Goal: Task Accomplishment & Management: Manage account settings

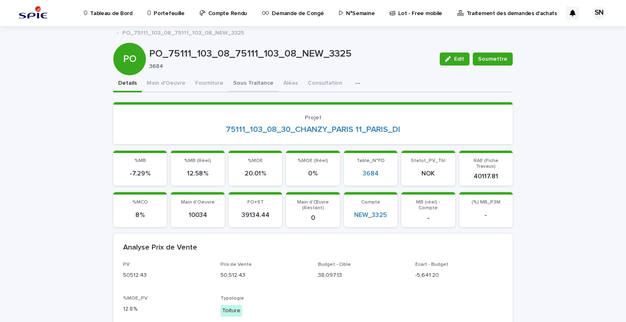
click at [261, 84] on button "Sous Traitance" at bounding box center [253, 83] width 50 height 17
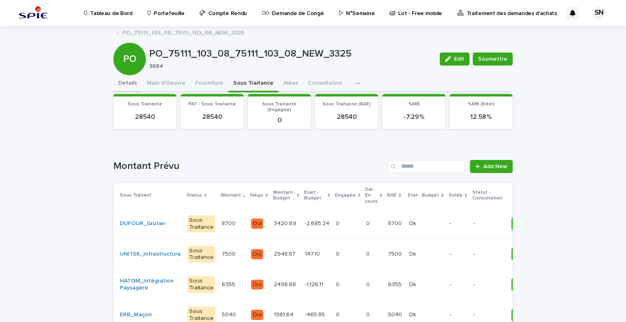
click at [130, 83] on button "Details" at bounding box center [127, 83] width 29 height 17
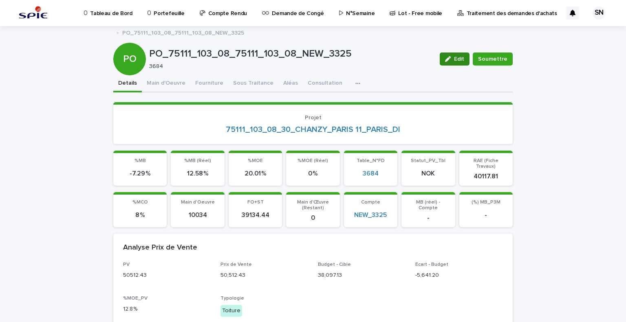
click at [457, 63] on button "Edit" at bounding box center [455, 59] width 30 height 13
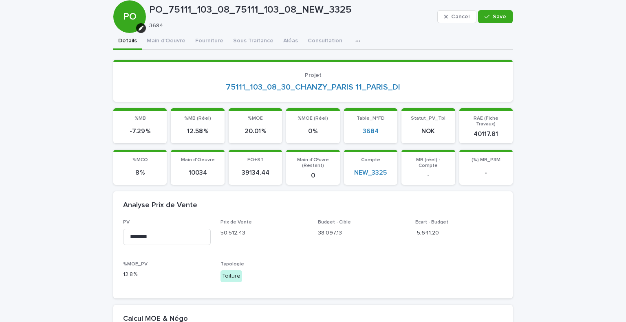
scroll to position [45, 0]
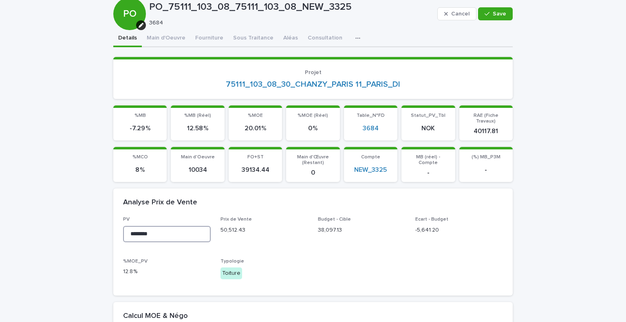
drag, startPoint x: 130, startPoint y: 227, endPoint x: 136, endPoint y: 229, distance: 6.6
click at [136, 229] on input "********" at bounding box center [167, 234] width 88 height 16
drag, startPoint x: 160, startPoint y: 228, endPoint x: 130, endPoint y: 228, distance: 30.6
click at [130, 228] on input "********" at bounding box center [167, 234] width 88 height 16
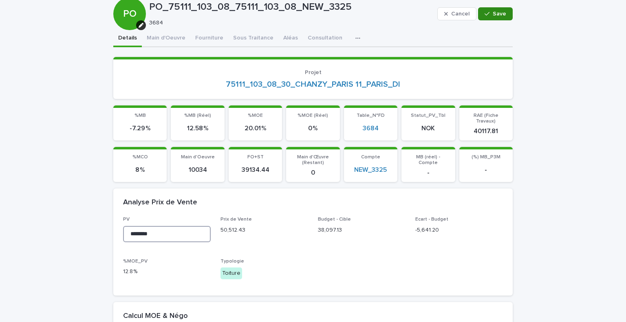
type input "********"
click at [496, 11] on span "Save" at bounding box center [499, 14] width 13 height 6
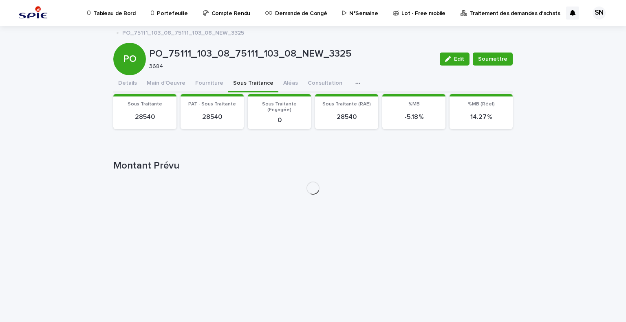
click at [250, 38] on div "Tableau de Bord Portefeuille Compte Rendu Demande de Congé N°Semaine Lot - Free…" at bounding box center [313, 161] width 626 height 322
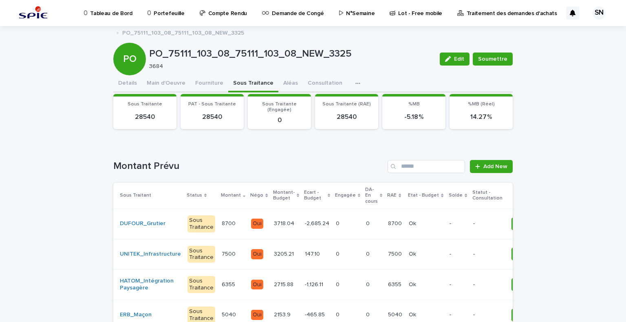
click at [285, 221] on p at bounding box center [286, 224] width 24 height 7
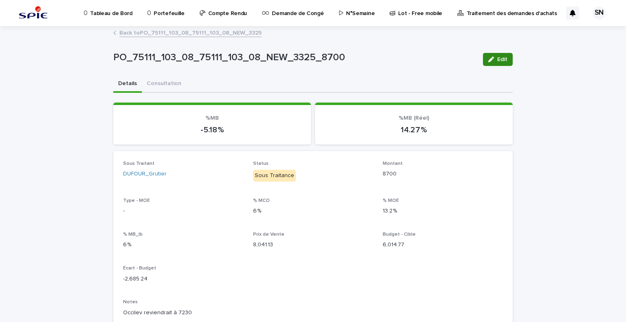
click at [505, 55] on button "Edit" at bounding box center [498, 59] width 30 height 13
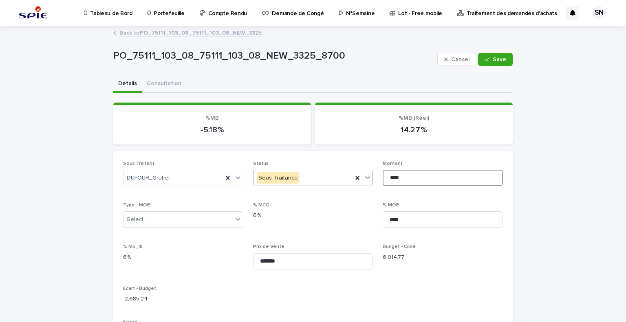
drag, startPoint x: 407, startPoint y: 177, endPoint x: 331, endPoint y: 176, distance: 76.2
click at [331, 176] on div "**********" at bounding box center [313, 313] width 380 height 304
type input "****"
click at [493, 65] on button "Save" at bounding box center [495, 59] width 35 height 13
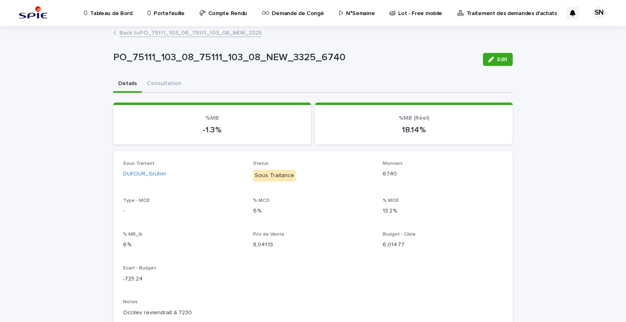
click at [140, 32] on link "Back to PO_75111_103_08_75111_103_08_NEW_3325" at bounding box center [190, 32] width 142 height 9
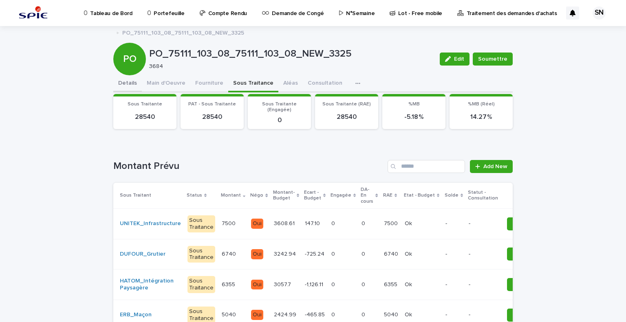
click at [127, 81] on button "Details" at bounding box center [127, 83] width 29 height 17
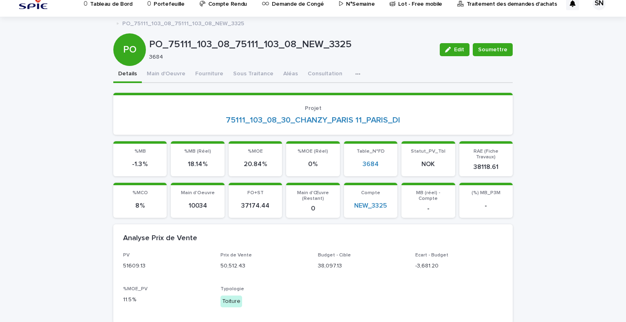
scroll to position [8, 0]
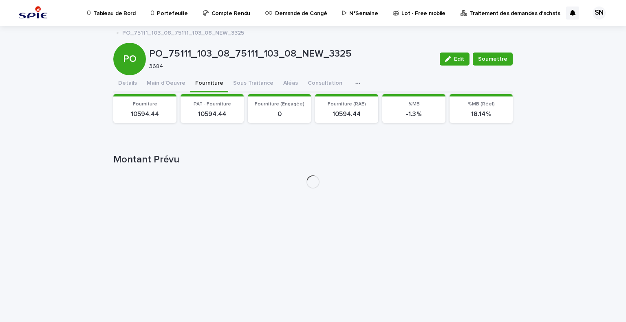
click at [205, 74] on div "PO_75111_103_08_75111_103_08_NEW_3325 Edit Soumettre PO PO_75111_103_08_75111_1…" at bounding box center [312, 110] width 399 height 169
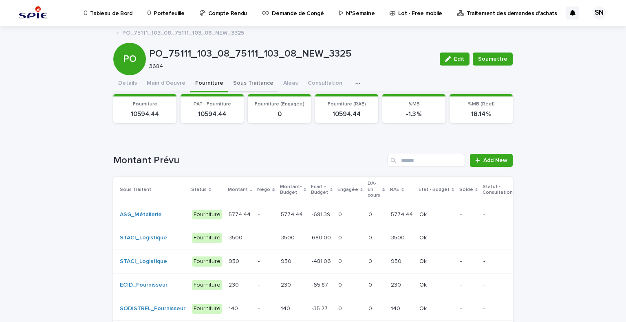
click at [248, 83] on button "Sous Traitance" at bounding box center [253, 83] width 50 height 17
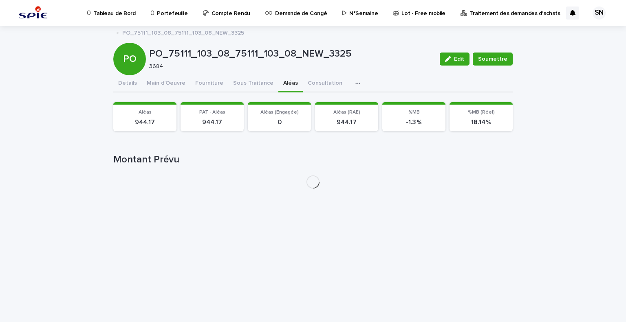
click at [278, 80] on button "Aléas" at bounding box center [290, 83] width 24 height 17
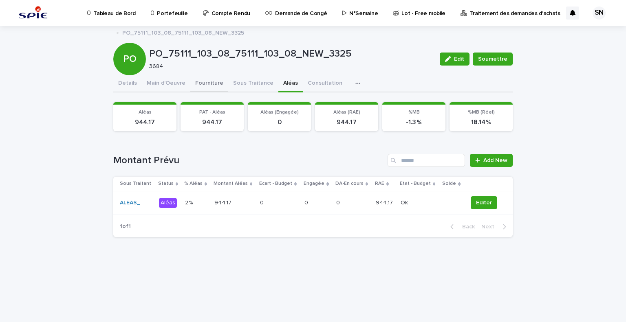
click at [220, 85] on button "Fourniture" at bounding box center [209, 83] width 38 height 17
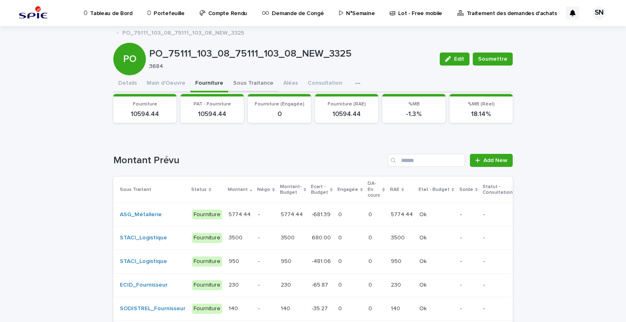
click at [241, 84] on button "Sous Traitance" at bounding box center [253, 83] width 50 height 17
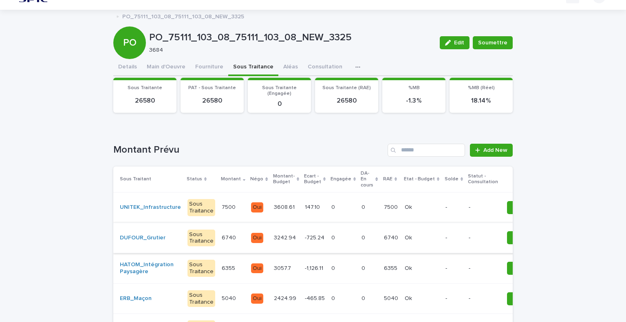
scroll to position [18, 0]
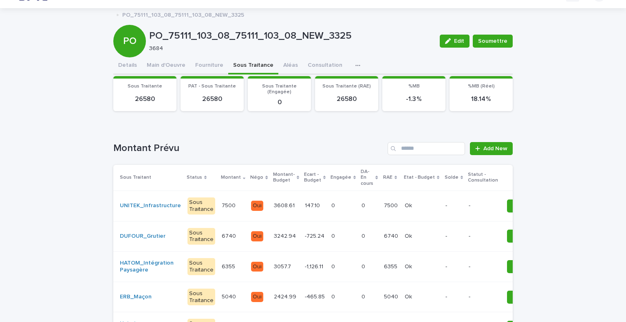
click at [358, 239] on td "0 0" at bounding box center [369, 236] width 22 height 31
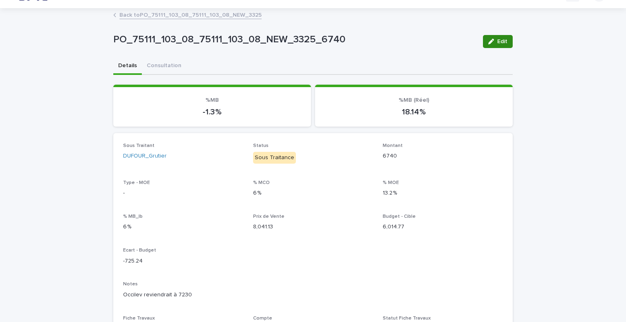
drag, startPoint x: 499, startPoint y: 43, endPoint x: 442, endPoint y: 60, distance: 59.5
click at [499, 42] on span "Edit" at bounding box center [502, 42] width 10 height 6
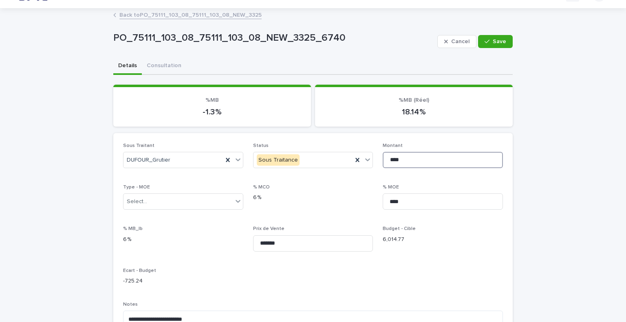
drag, startPoint x: 399, startPoint y: 163, endPoint x: 391, endPoint y: 165, distance: 8.3
click at [390, 165] on input "****" at bounding box center [443, 160] width 120 height 16
type input "****"
click at [487, 39] on div "button" at bounding box center [489, 42] width 8 height 6
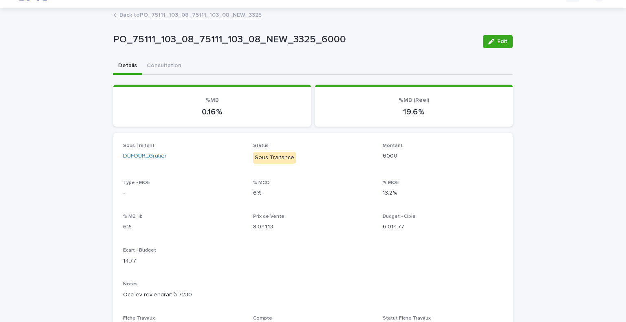
click at [138, 11] on link "Back to PO_75111_103_08_75111_103_08_NEW_3325" at bounding box center [190, 14] width 142 height 9
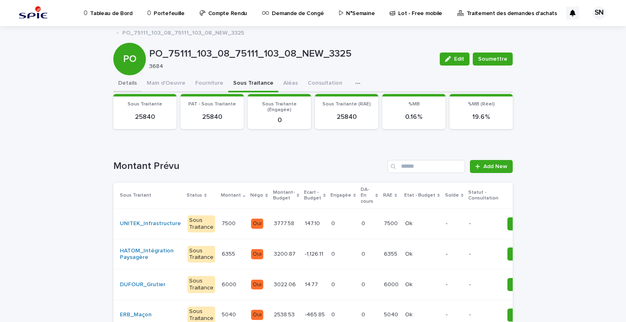
click at [115, 80] on button "Details" at bounding box center [127, 83] width 29 height 17
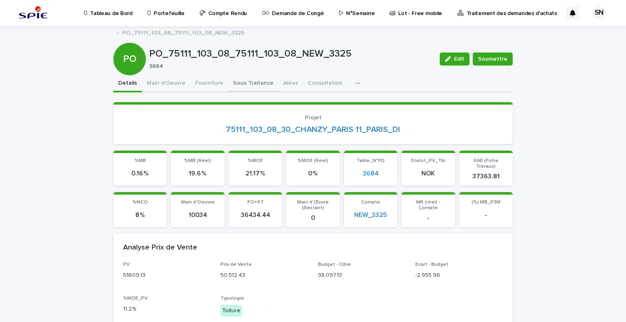
click at [254, 83] on button "Sous Traitance" at bounding box center [253, 83] width 50 height 17
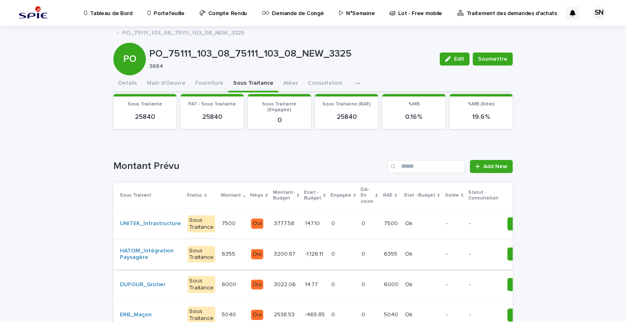
scroll to position [34, 0]
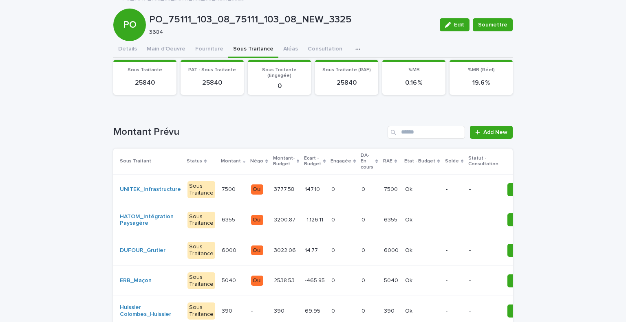
click at [305, 251] on p "14.77" at bounding box center [312, 250] width 15 height 9
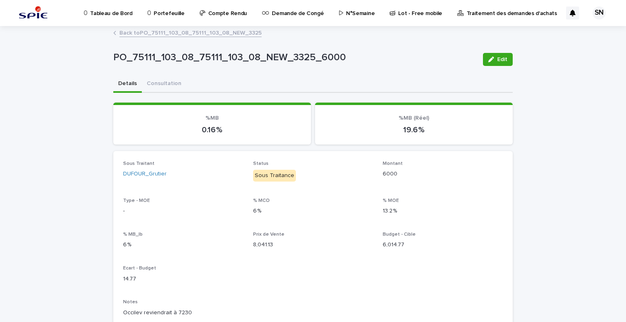
click at [133, 34] on link "Back to PO_75111_103_08_75111_103_08_NEW_3325" at bounding box center [190, 32] width 142 height 9
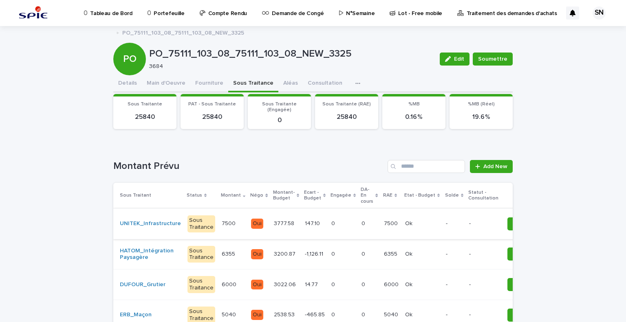
scroll to position [79, 0]
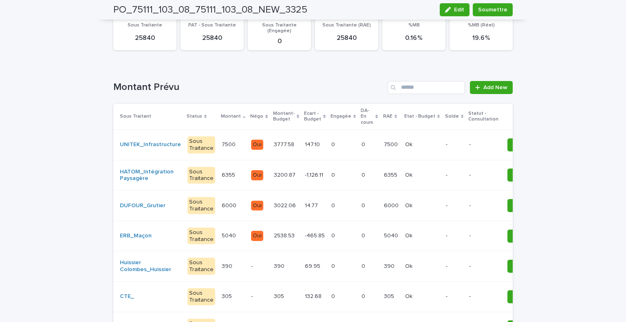
click at [331, 205] on p at bounding box center [343, 206] width 24 height 7
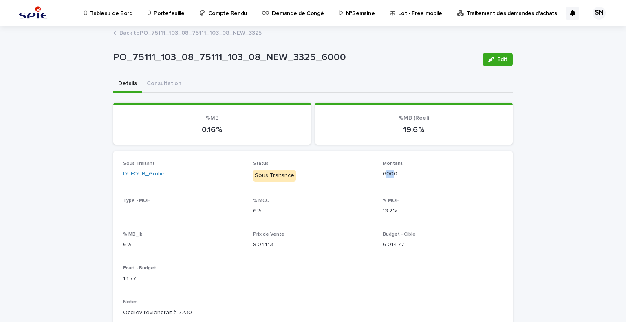
drag, startPoint x: 383, startPoint y: 172, endPoint x: 390, endPoint y: 179, distance: 9.5
click at [390, 179] on div "Montant 6000" at bounding box center [443, 173] width 120 height 24
click at [393, 172] on p "6000" at bounding box center [443, 174] width 120 height 9
click at [125, 33] on link "Back to PO_75111_103_08_75111_103_08_NEW_3325" at bounding box center [190, 32] width 142 height 9
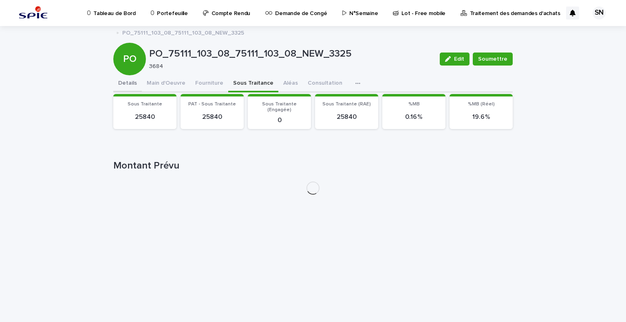
click at [124, 84] on button "Details" at bounding box center [127, 83] width 29 height 17
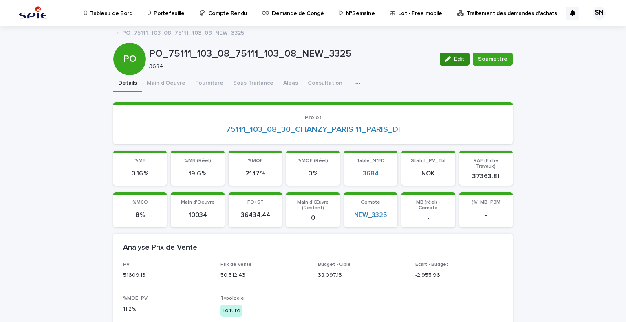
drag, startPoint x: 450, startPoint y: 56, endPoint x: 271, endPoint y: 164, distance: 209.7
click at [450, 56] on icon "button" at bounding box center [448, 59] width 6 height 6
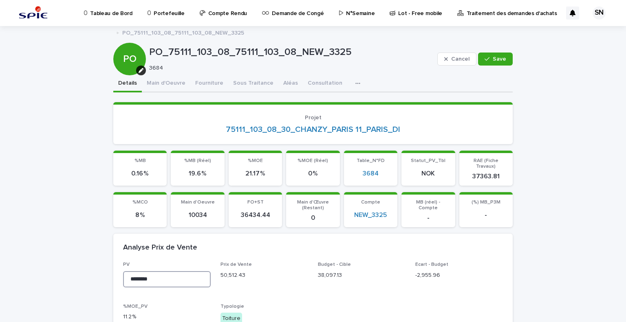
drag, startPoint x: 130, startPoint y: 271, endPoint x: 161, endPoint y: 272, distance: 31.8
click at [161, 272] on input "********" at bounding box center [167, 279] width 88 height 16
type input "********"
click at [486, 56] on icon "button" at bounding box center [487, 59] width 5 height 6
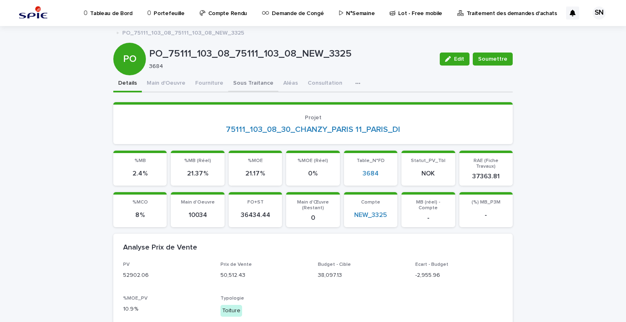
click at [259, 84] on button "Sous Traitance" at bounding box center [253, 83] width 50 height 17
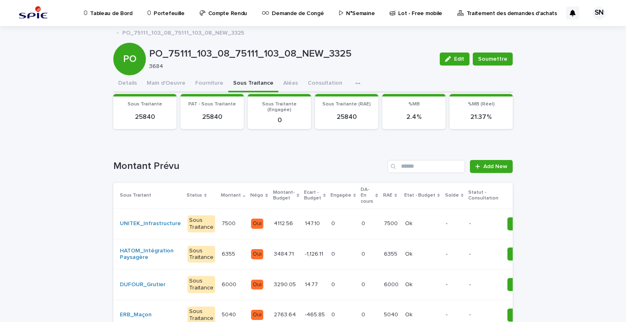
click at [305, 280] on p "14.77" at bounding box center [312, 284] width 15 height 9
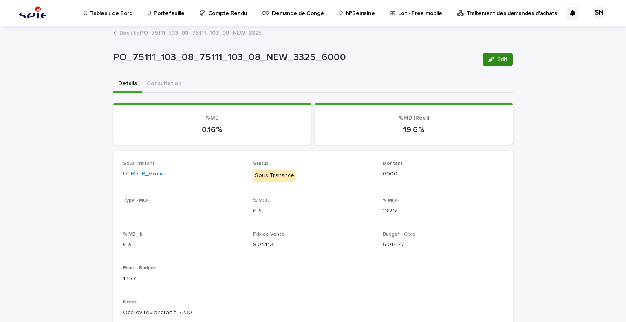
click at [501, 54] on button "Edit" at bounding box center [498, 59] width 30 height 13
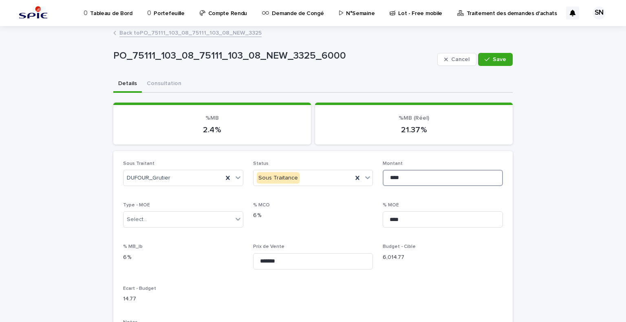
drag, startPoint x: 390, startPoint y: 179, endPoint x: 421, endPoint y: 175, distance: 30.8
click at [421, 175] on input "****" at bounding box center [443, 178] width 120 height 16
type input "****"
click at [496, 59] on span "Save" at bounding box center [499, 60] width 13 height 6
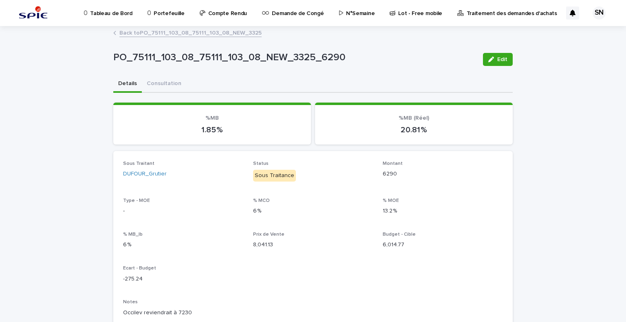
click at [125, 33] on link "Back to PO_75111_103_08_75111_103_08_NEW_3325" at bounding box center [190, 32] width 142 height 9
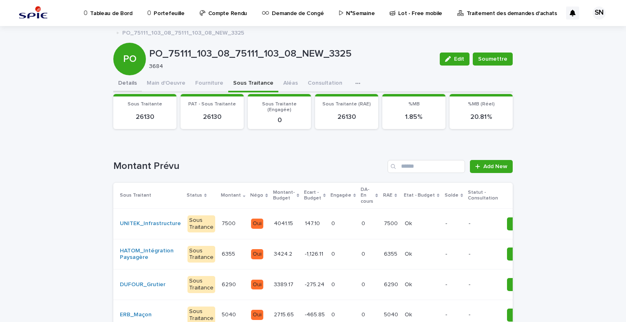
click at [130, 78] on button "Details" at bounding box center [127, 83] width 29 height 17
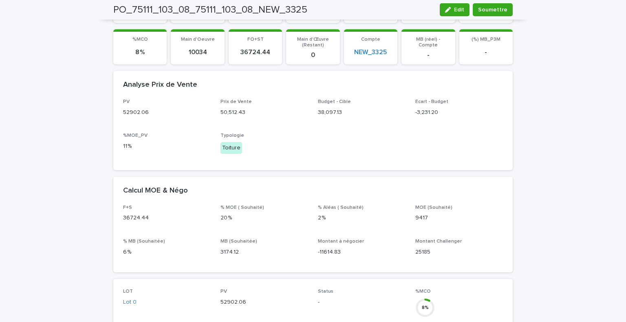
scroll to position [245, 0]
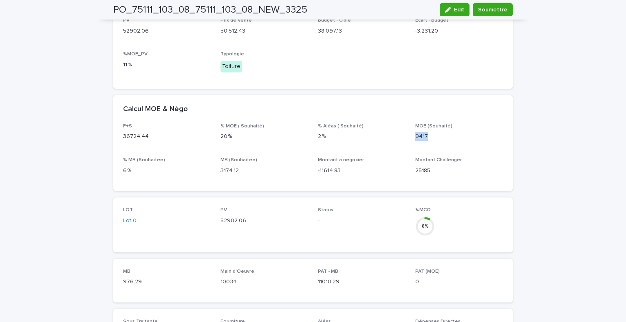
drag, startPoint x: 430, startPoint y: 130, endPoint x: 410, endPoint y: 134, distance: 21.2
click at [410, 134] on div "F+S 36724.44 % MOE ( Souhaité) 20 % % Aléas ( Souhaité) 2 % MOE (Souhaité) 9417…" at bounding box center [313, 153] width 380 height 58
copy p "9417"
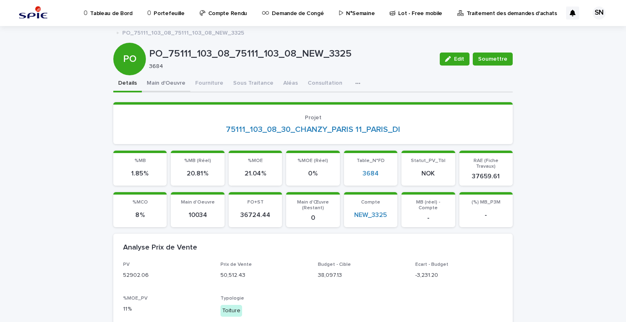
scroll to position [0, 0]
click at [157, 88] on button "Main d'Oeuvre" at bounding box center [166, 83] width 49 height 17
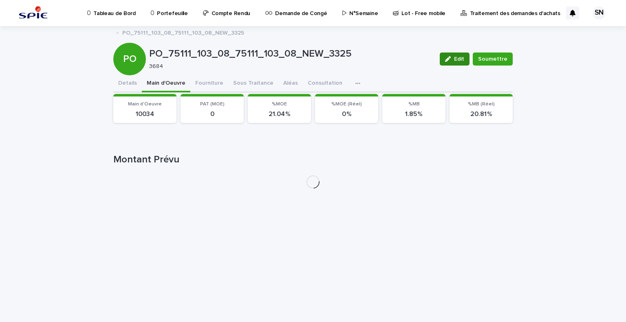
click at [450, 60] on icon "button" at bounding box center [448, 59] width 6 height 6
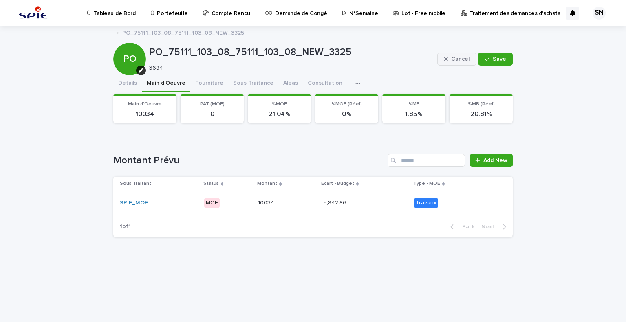
click at [464, 56] on span "Cancel" at bounding box center [460, 59] width 18 height 6
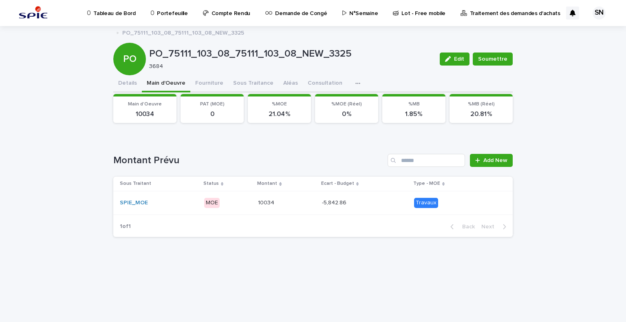
click at [393, 205] on div "-5,842.86 -5,842.86" at bounding box center [365, 202] width 86 height 13
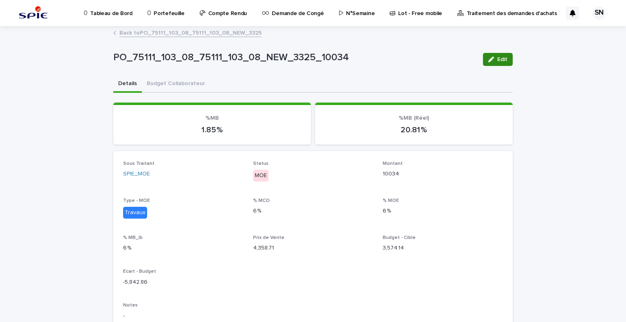
click at [492, 60] on div "button" at bounding box center [492, 60] width 9 height 6
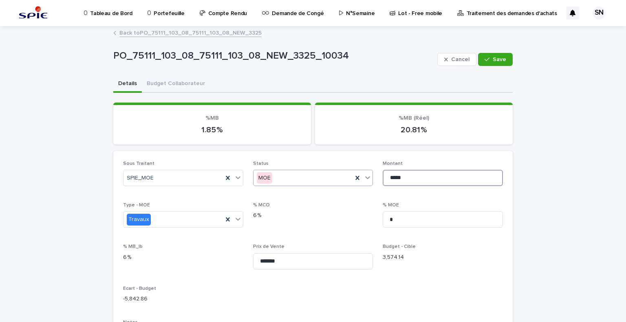
drag, startPoint x: 426, startPoint y: 170, endPoint x: 349, endPoint y: 173, distance: 77.5
click at [349, 173] on div "Sous Traitant SPIE_MOE Status MOE Montant ***** Type - MOE Travaux % MCO 6 % % …" at bounding box center [313, 313] width 380 height 304
paste input
type input "****"
click at [502, 64] on button "Save" at bounding box center [495, 59] width 35 height 13
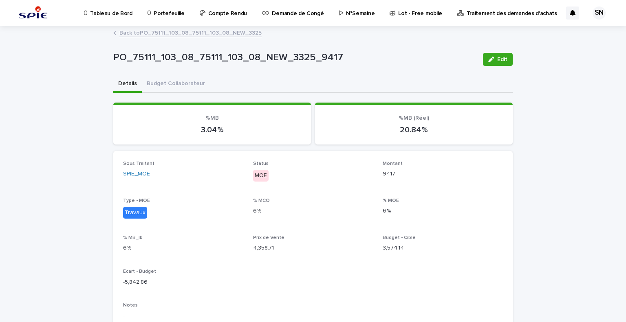
click at [144, 33] on link "Back to PO_75111_103_08_75111_103_08_NEW_3325" at bounding box center [190, 32] width 142 height 9
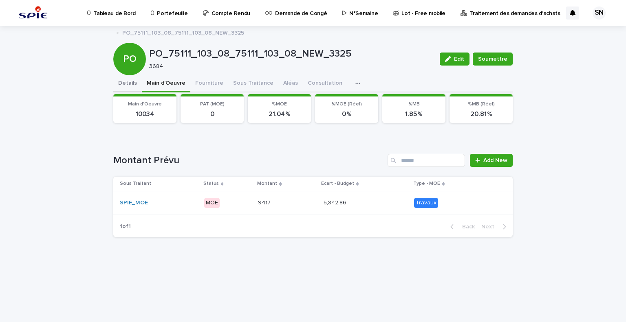
click at [126, 84] on button "Details" at bounding box center [127, 83] width 29 height 17
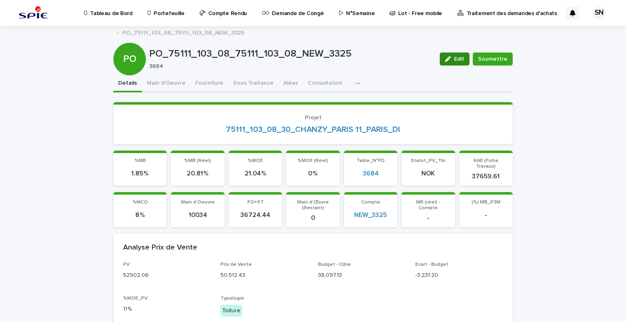
click at [448, 64] on button "Edit" at bounding box center [455, 59] width 30 height 13
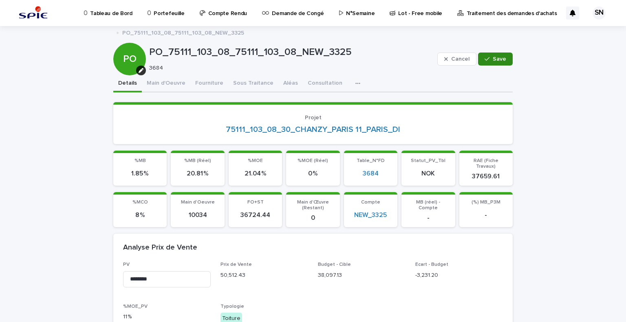
click at [493, 62] on span "Save" at bounding box center [499, 59] width 13 height 6
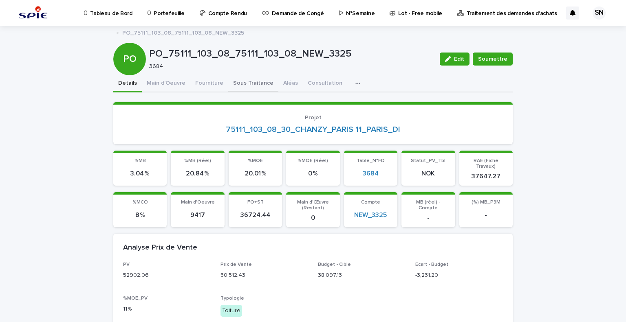
click at [251, 86] on button "Sous Traitance" at bounding box center [253, 83] width 50 height 17
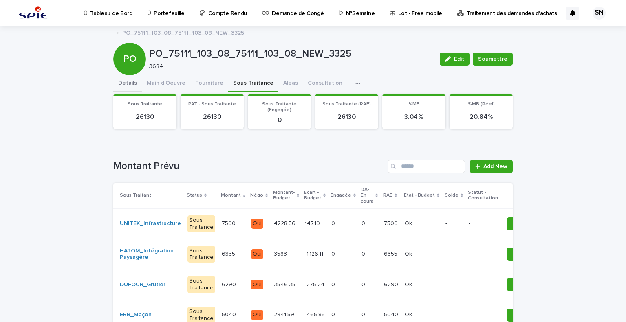
click at [121, 85] on button "Details" at bounding box center [127, 83] width 29 height 17
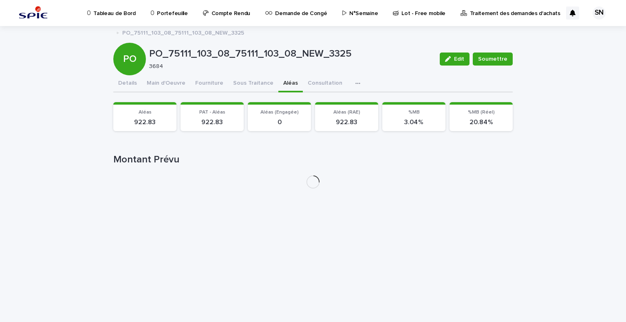
click at [279, 80] on button "Aléas" at bounding box center [290, 83] width 24 height 17
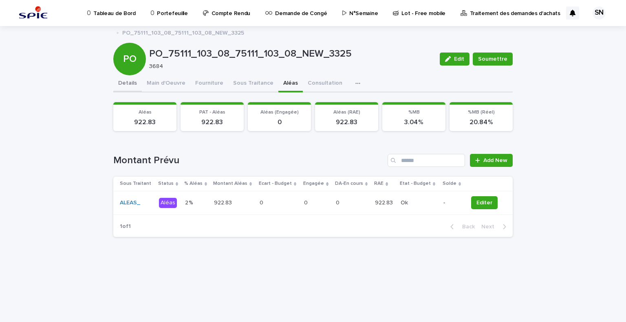
click at [119, 82] on button "Details" at bounding box center [127, 83] width 29 height 17
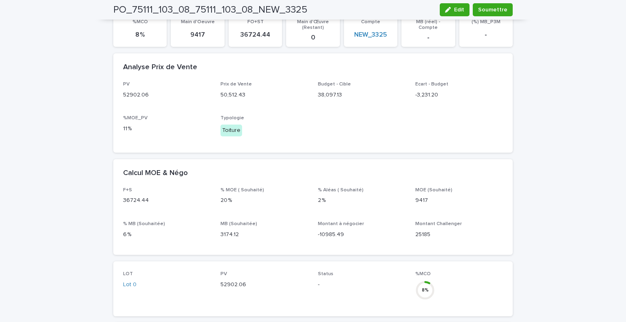
scroll to position [72, 0]
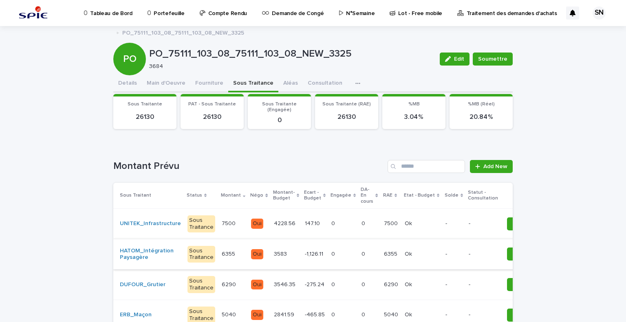
scroll to position [41, 0]
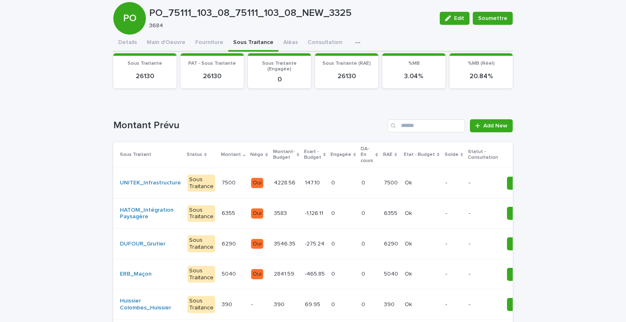
click at [309, 243] on p "-275.24" at bounding box center [315, 243] width 21 height 9
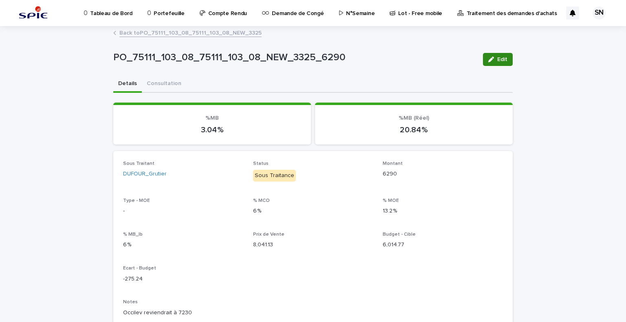
click at [488, 57] on icon "button" at bounding box center [491, 60] width 6 height 6
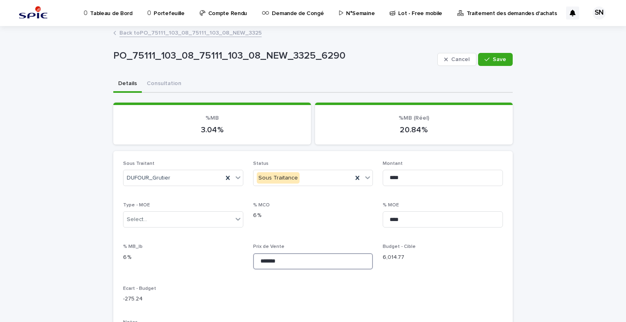
drag, startPoint x: 270, startPoint y: 260, endPoint x: 207, endPoint y: 256, distance: 63.3
click at [207, 256] on div "**********" at bounding box center [313, 313] width 380 height 304
type input "********"
click at [494, 47] on div "Cancel Save" at bounding box center [474, 59] width 75 height 33
click at [496, 63] on button "Save" at bounding box center [495, 59] width 35 height 13
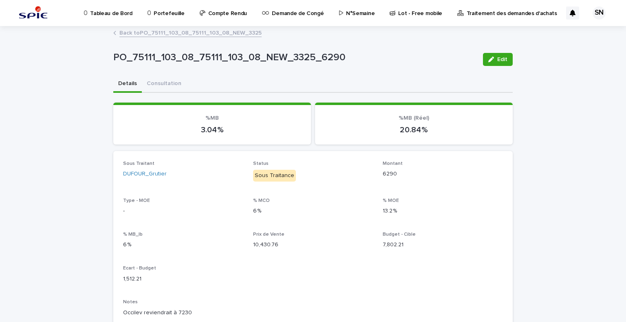
click at [122, 33] on link "Back to PO_75111_103_08_75111_103_08_NEW_3325" at bounding box center [190, 32] width 142 height 9
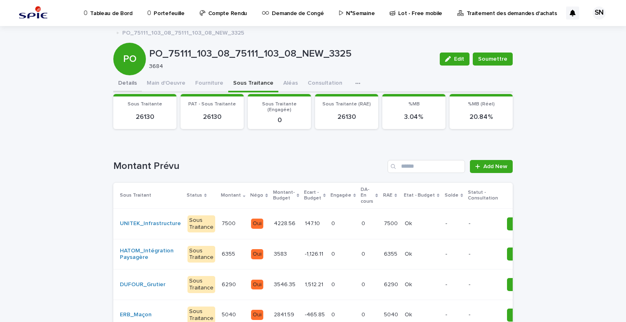
click at [123, 81] on button "Details" at bounding box center [127, 83] width 29 height 17
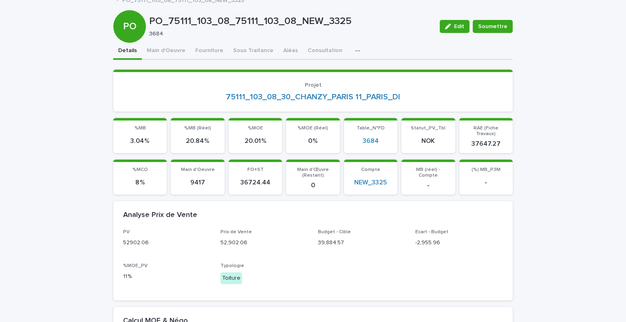
scroll to position [33, 0]
